Goal: Task Accomplishment & Management: Use online tool/utility

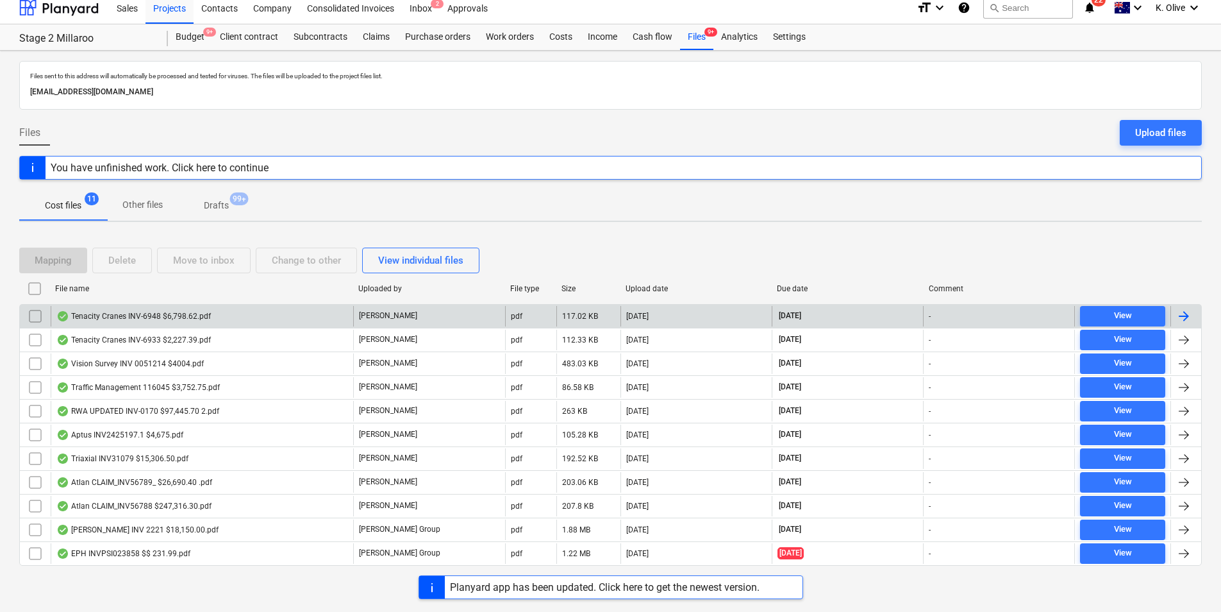
scroll to position [8, 0]
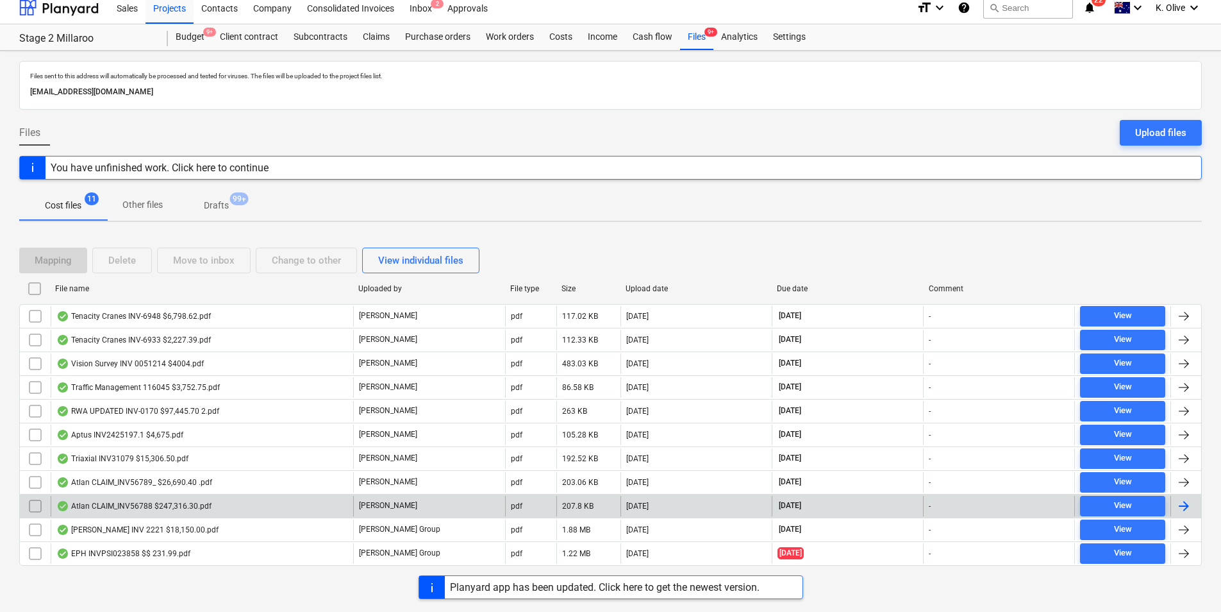
click at [190, 504] on div "Atlan CLAIM_INV56788 $247,316.30.pdf" at bounding box center [133, 506] width 155 height 10
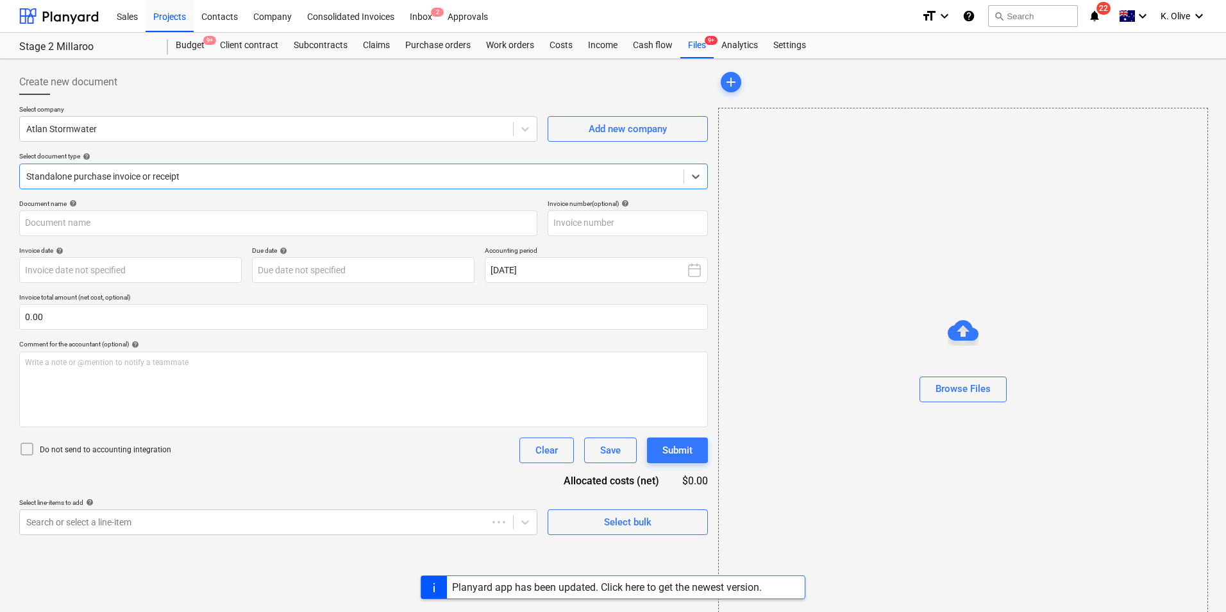
type input "INV56788"
type input "[DATE]"
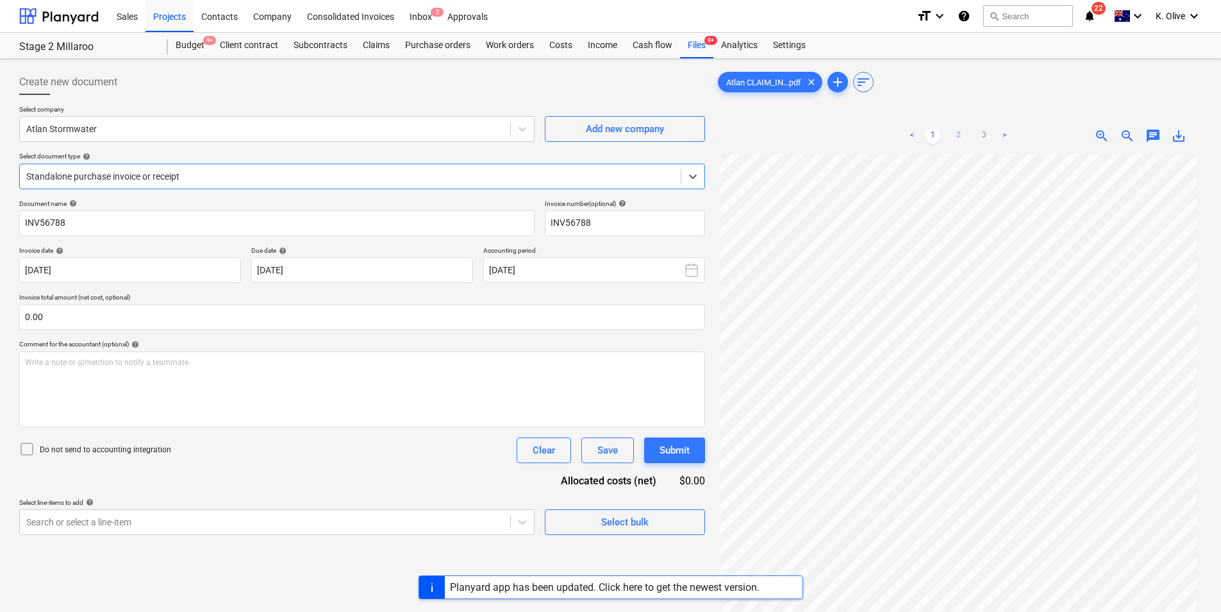
click at [963, 129] on link "2" at bounding box center [958, 135] width 15 height 15
click at [932, 133] on link "1" at bounding box center [932, 135] width 15 height 15
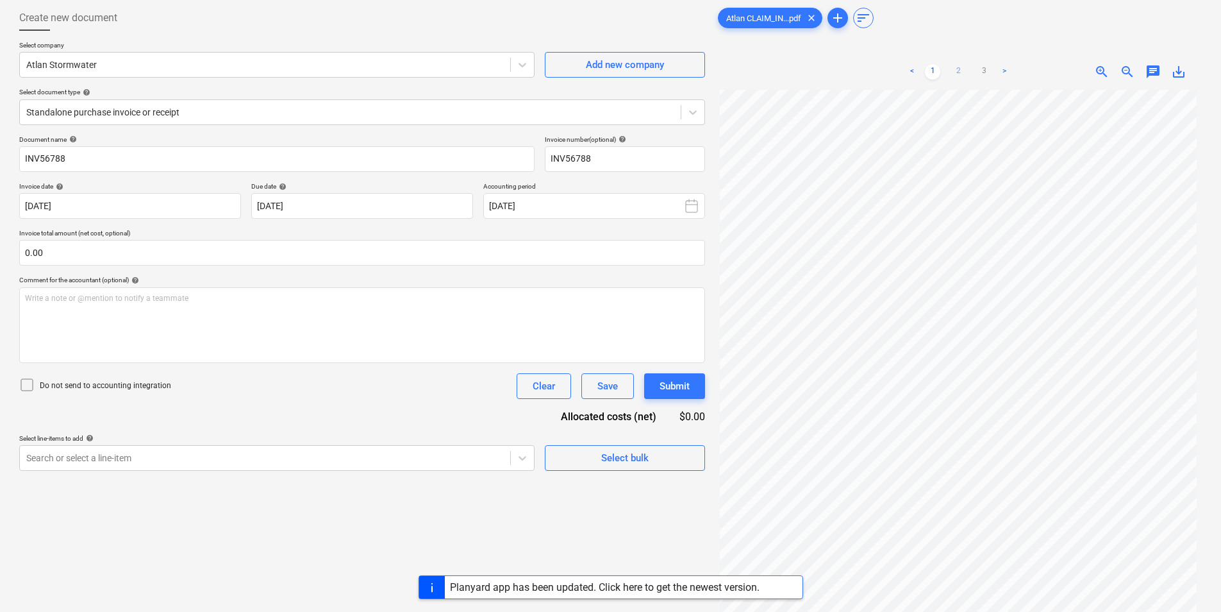
click at [962, 78] on link "2" at bounding box center [958, 71] width 15 height 15
click at [687, 106] on icon at bounding box center [693, 112] width 13 height 13
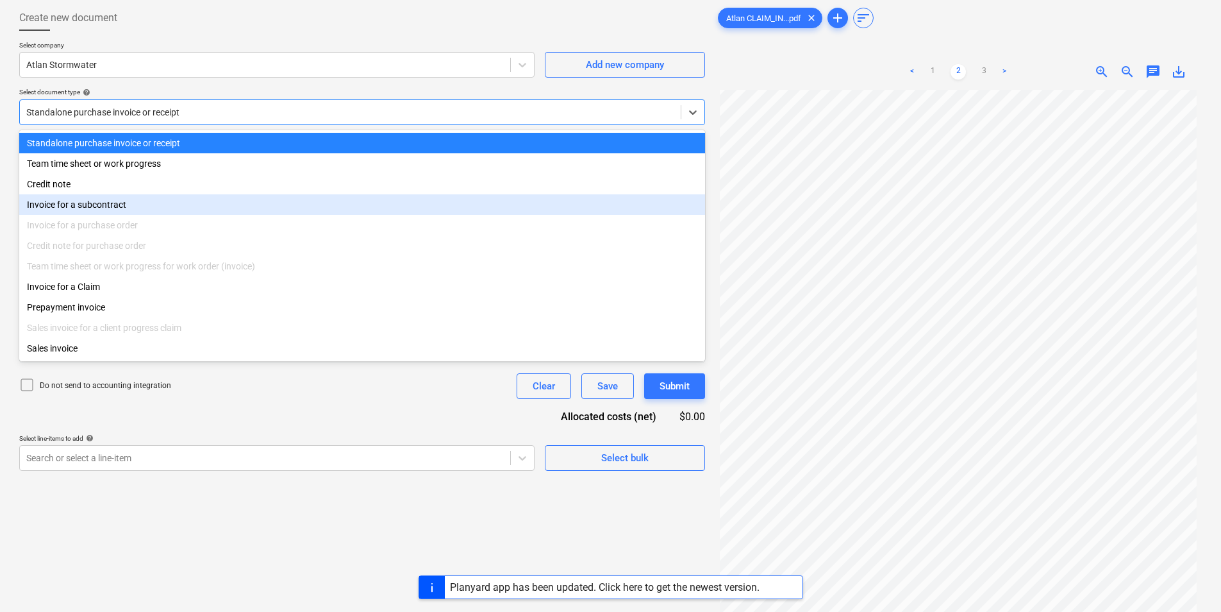
click at [72, 208] on div "Invoice for a subcontract" at bounding box center [362, 204] width 686 height 21
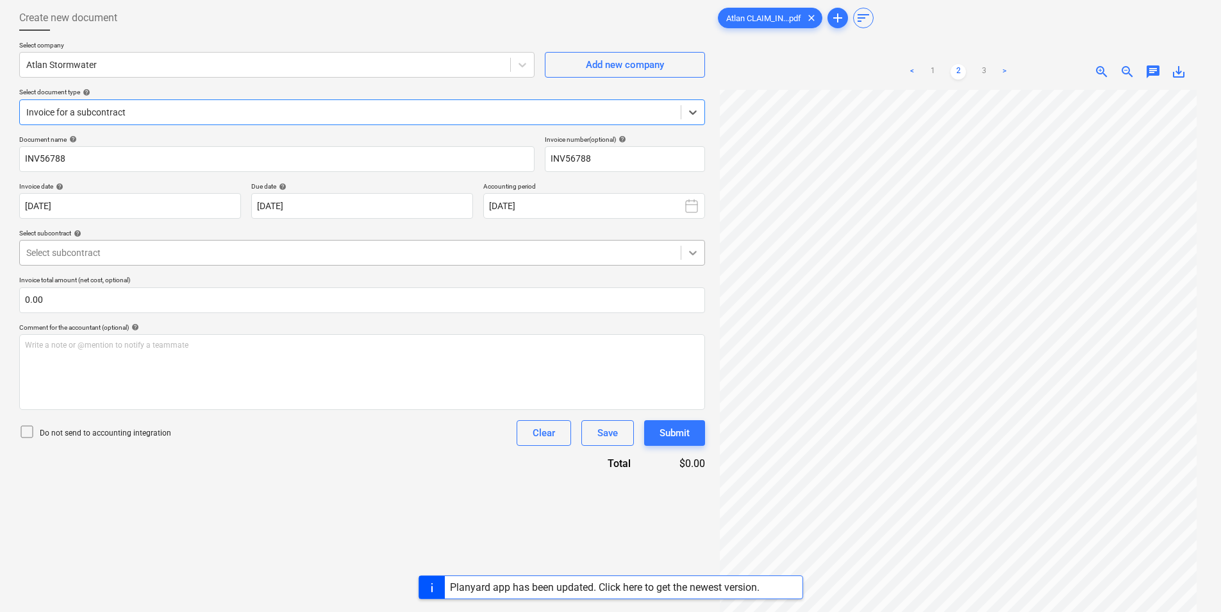
click at [698, 253] on icon at bounding box center [693, 252] width 13 height 13
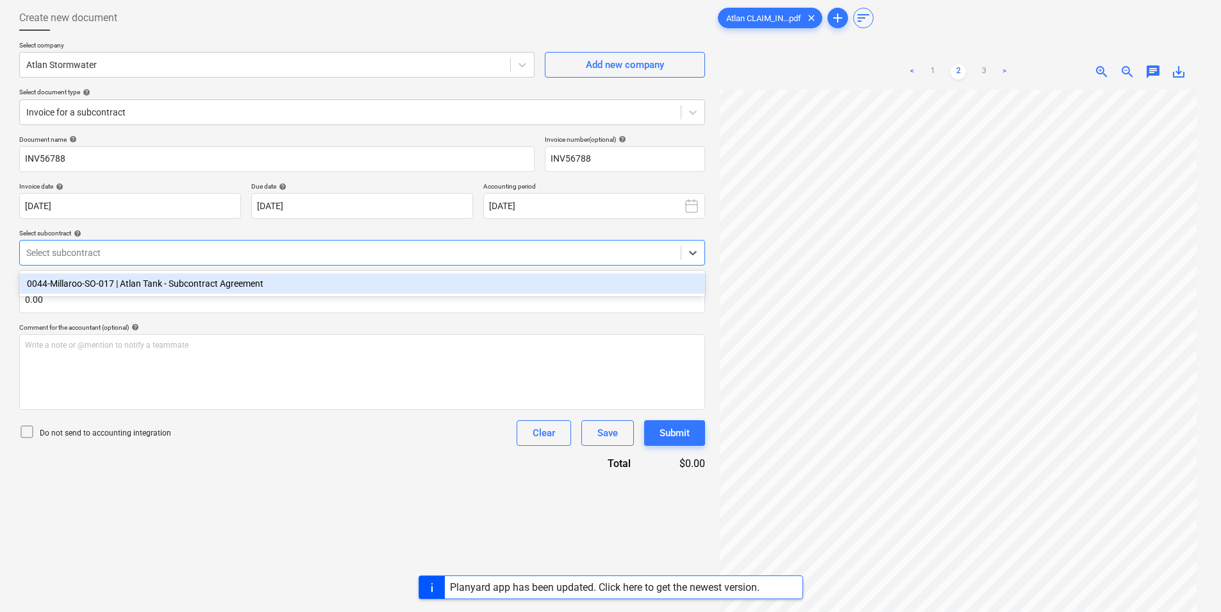
click at [206, 284] on div "0044-Millaroo-SO-017 | Atlan Tank - Subcontract Agreement" at bounding box center [362, 283] width 686 height 21
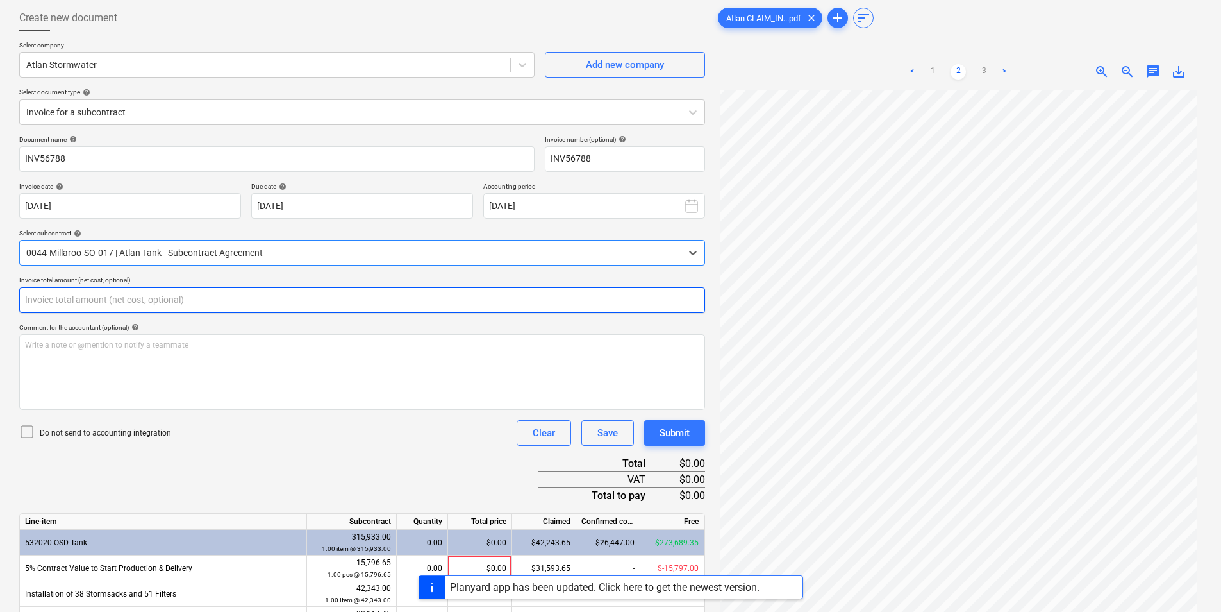
click at [176, 301] on input "text" at bounding box center [362, 300] width 686 height 26
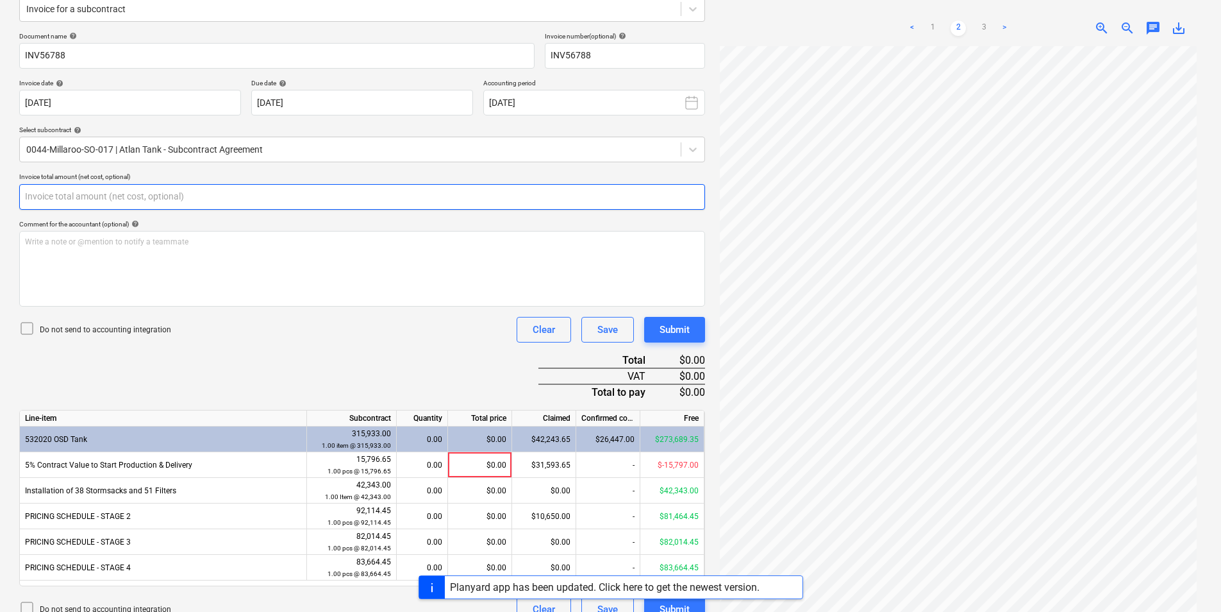
scroll to position [188, 0]
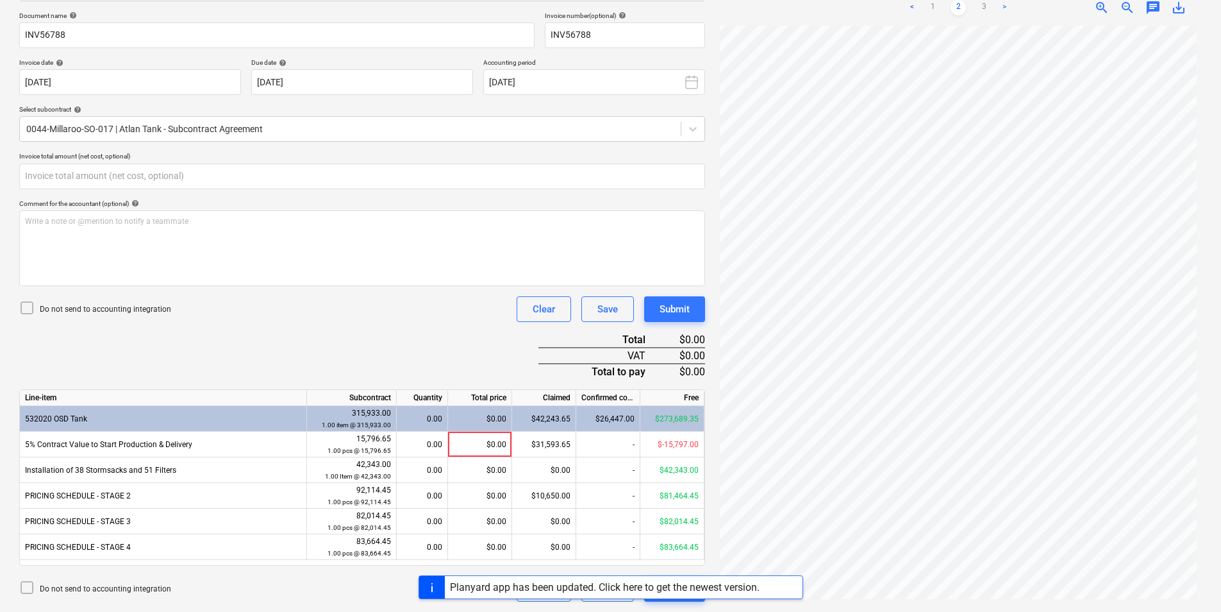
type input "0.00"
click at [933, 8] on link "1" at bounding box center [932, 7] width 15 height 15
click at [954, 4] on link "2" at bounding box center [958, 7] width 15 height 15
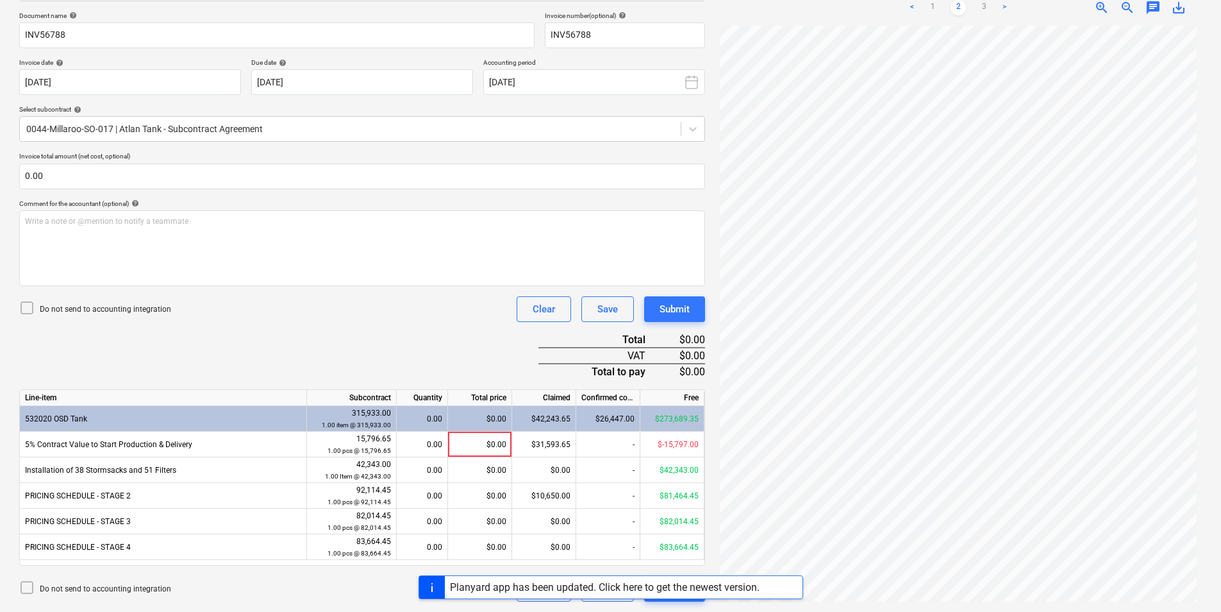
click at [713, 586] on div "Planyard app has been updated. Click here to get the newest version." at bounding box center [605, 587] width 310 height 12
